Goal: Information Seeking & Learning: Learn about a topic

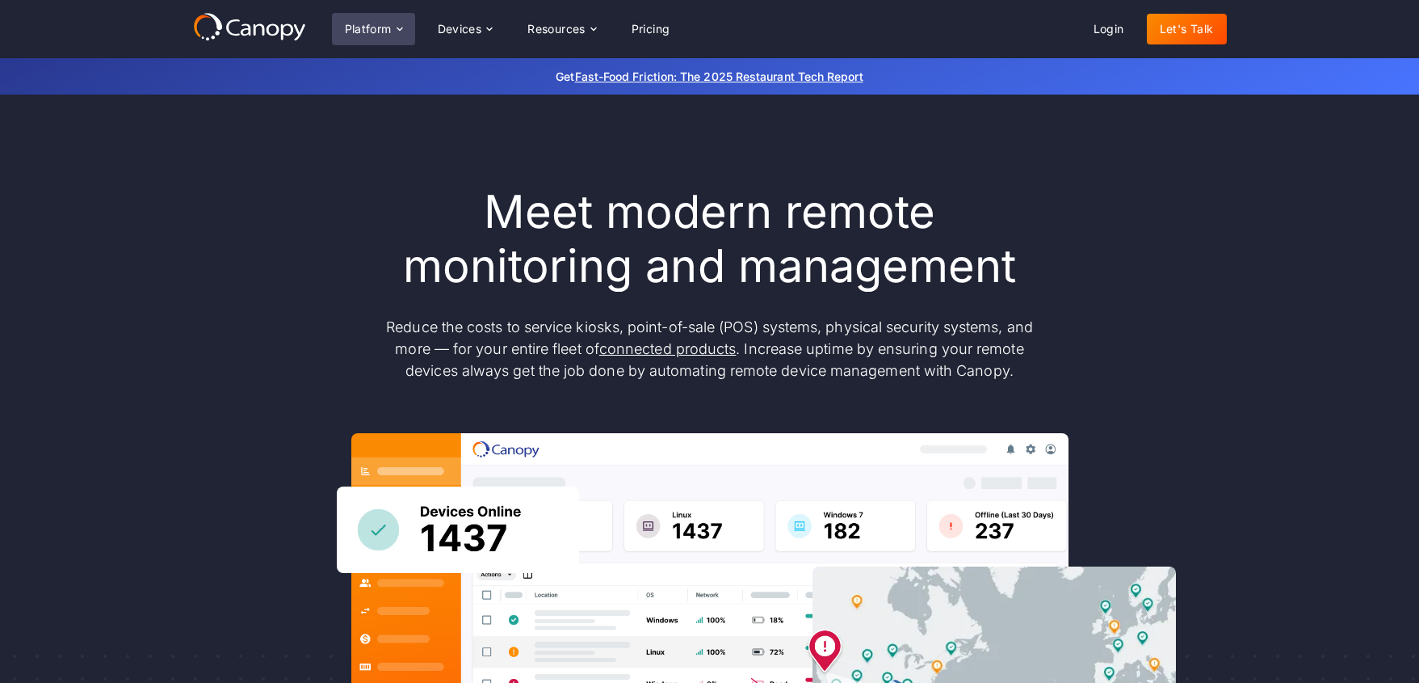
click at [385, 33] on div "Platform" at bounding box center [368, 28] width 47 height 11
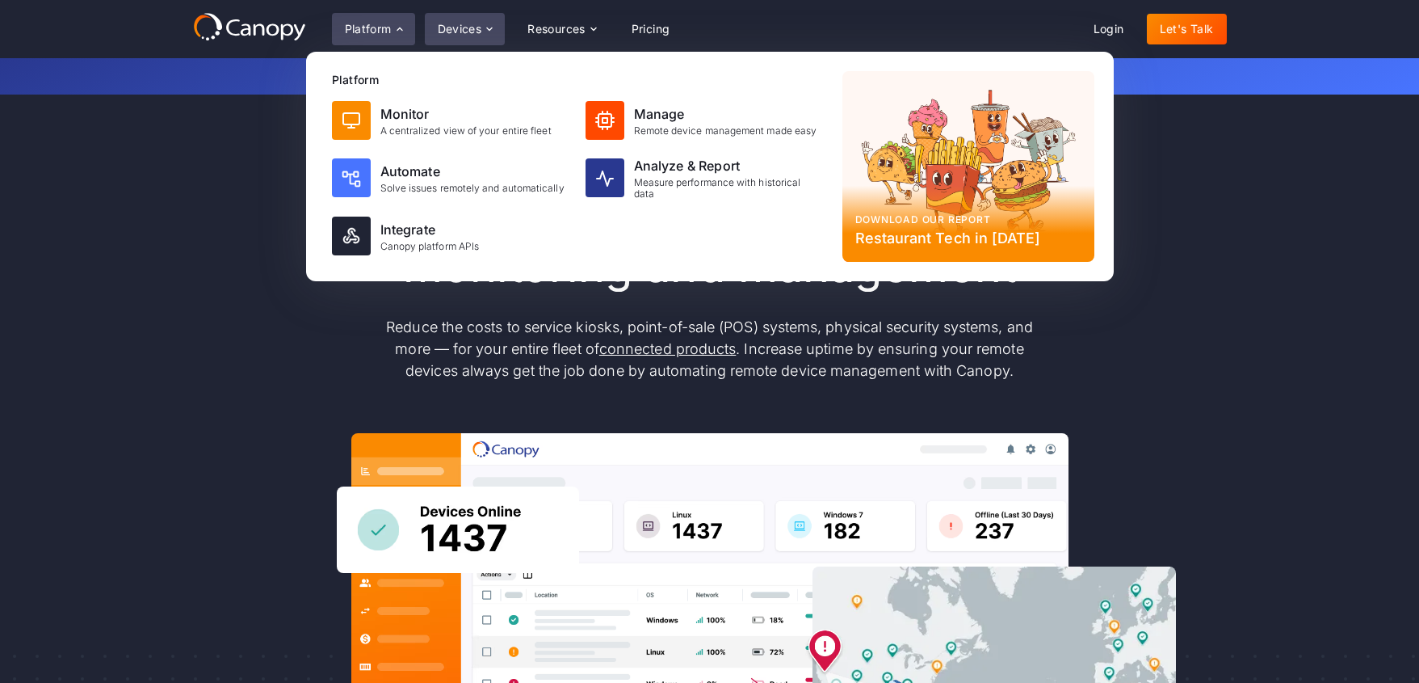
click at [472, 33] on div "Devices" at bounding box center [460, 28] width 44 height 11
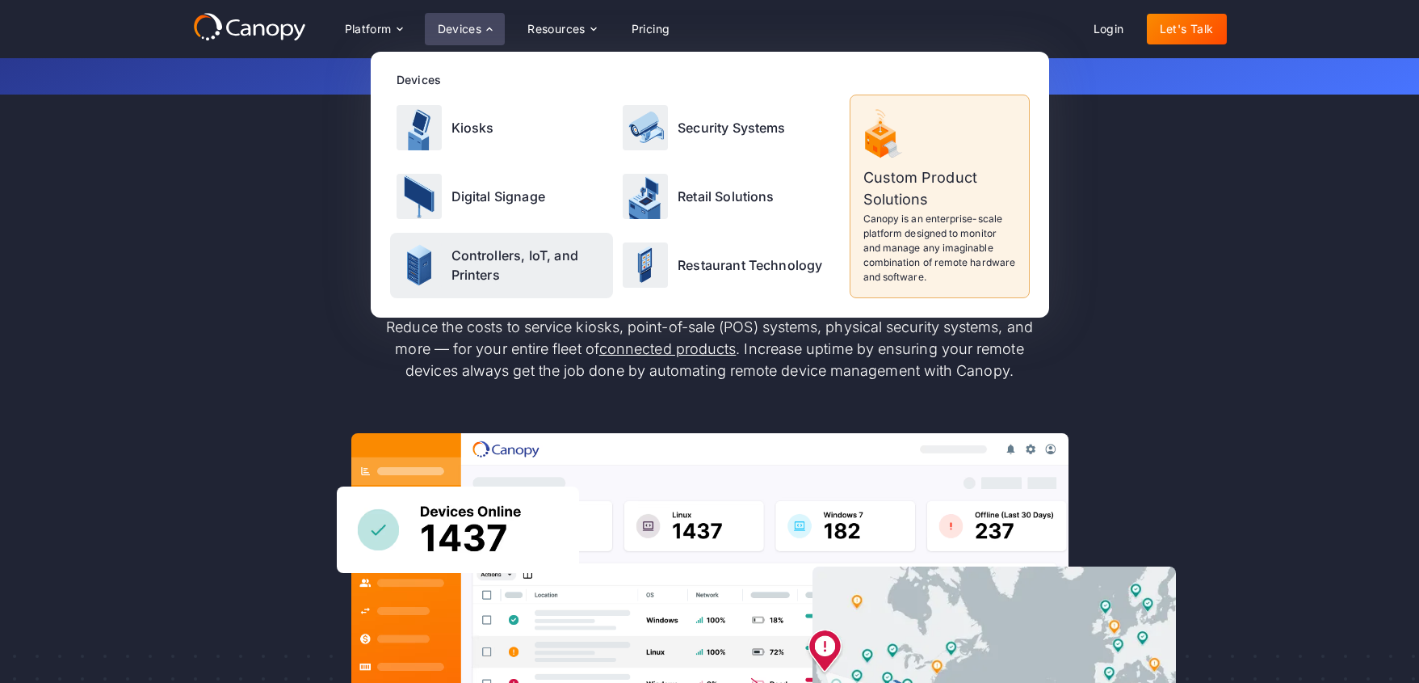
click at [473, 261] on p "Controllers, IoT, and Printers" at bounding box center [530, 265] width 156 height 39
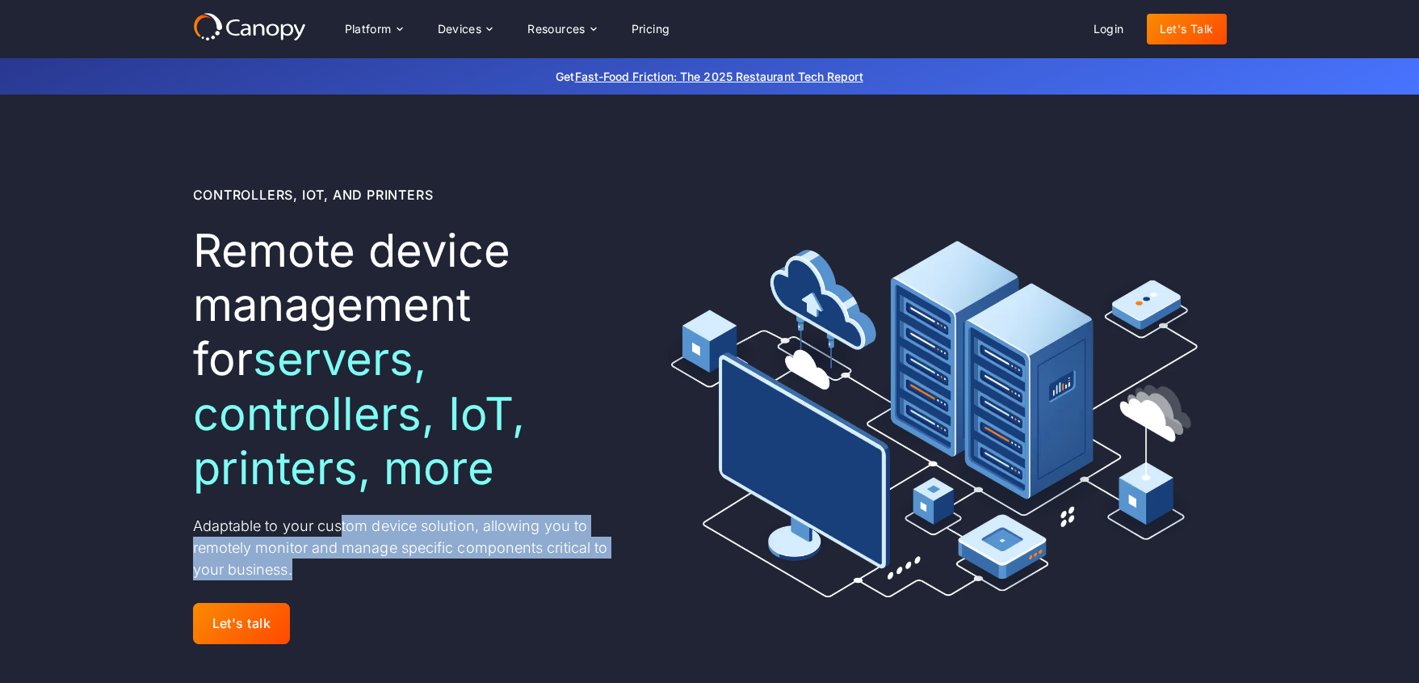
drag, startPoint x: 339, startPoint y: 470, endPoint x: 475, endPoint y: 527, distance: 147.0
click at [475, 527] on div "Controllers, IoT, and Printers Remote device management for servers, controller…" at bounding box center [412, 416] width 439 height 463
click at [476, 526] on div "Controllers, IoT, and Printers Remote device management for servers, controller…" at bounding box center [412, 416] width 439 height 463
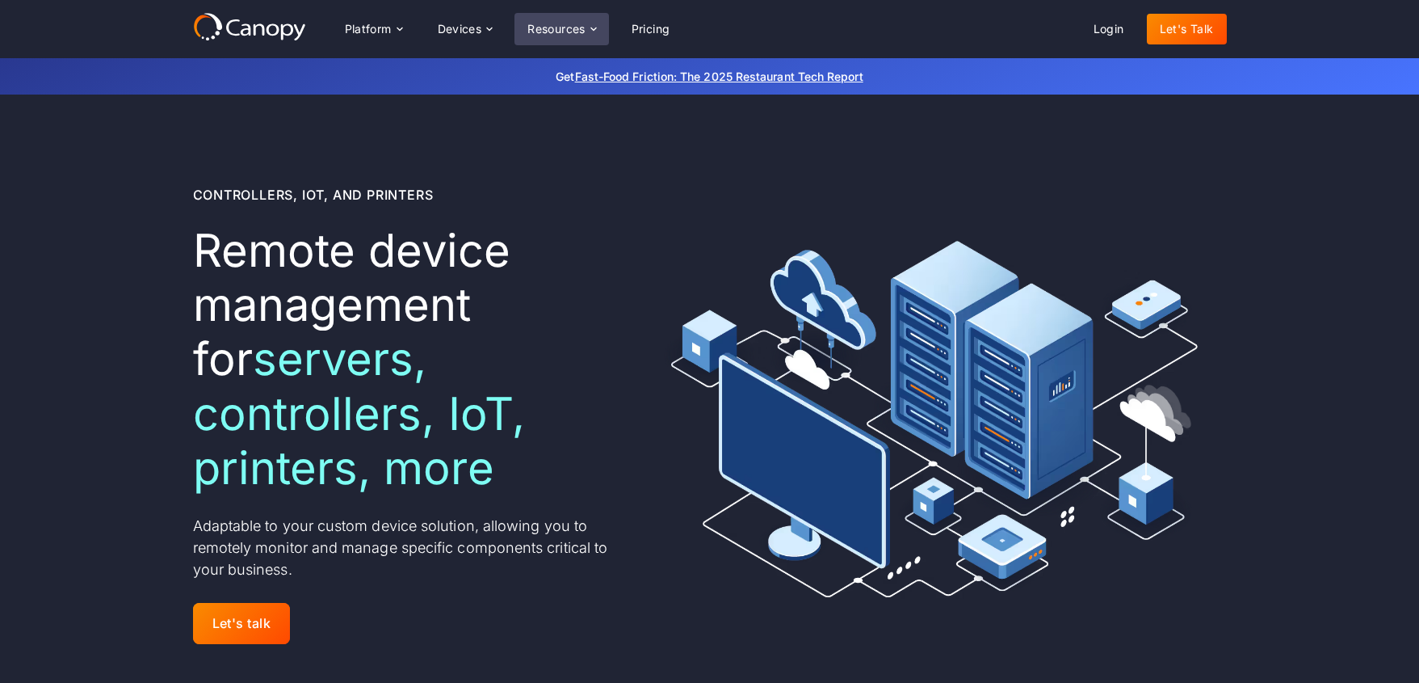
click at [558, 27] on div "Resources" at bounding box center [556, 28] width 58 height 11
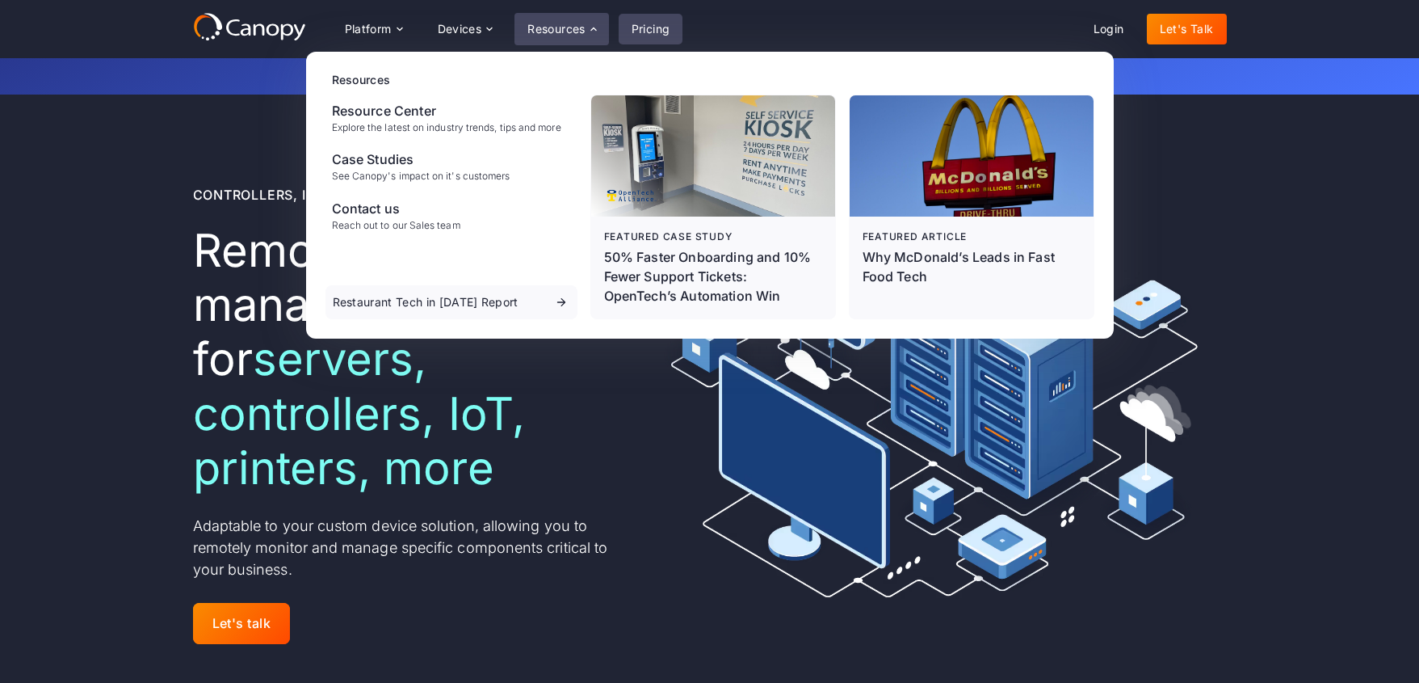
click at [646, 27] on link "Pricing" at bounding box center [651, 29] width 65 height 31
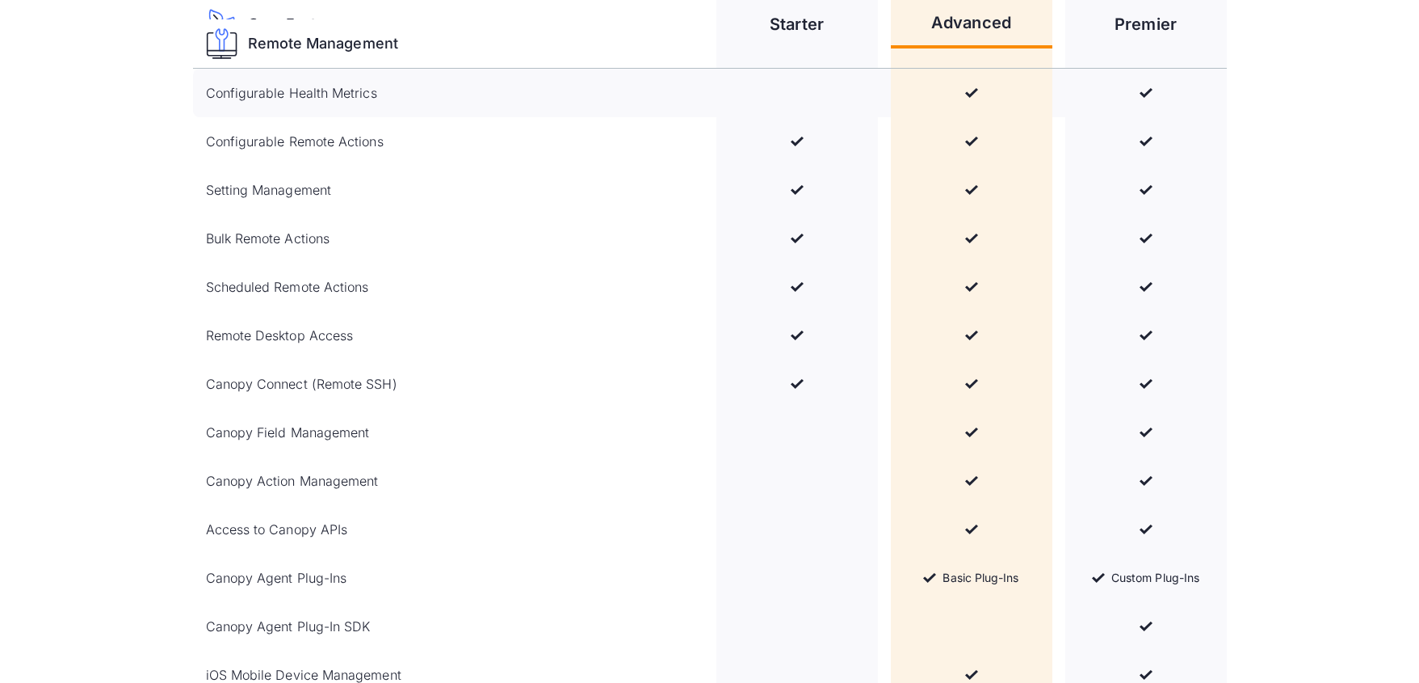
scroll to position [1412, 0]
